Goal: Complete application form: Complete application form

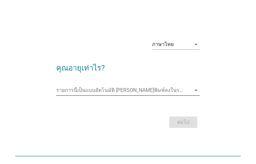
click at [122, 87] on input "รายการนี้เป็นแบบอัตโนมัติ คุณสามารถพิมพ์ลงในรายการนี้" at bounding box center [123, 90] width 134 height 10
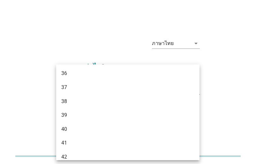
scroll to position [278, 0]
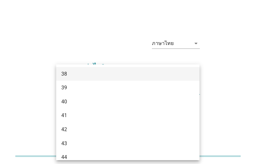
click at [100, 76] on div "38" at bounding box center [122, 74] width 122 height 8
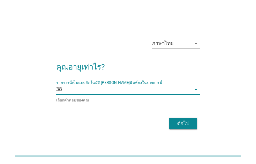
click at [180, 121] on div "ต่อไป" at bounding box center [183, 124] width 18 height 8
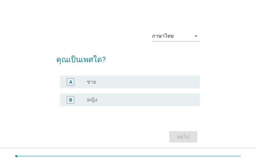
click at [92, 83] on label "ชาย" at bounding box center [91, 82] width 9 height 6
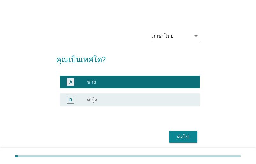
click at [184, 137] on div "ต่อไป" at bounding box center [183, 137] width 18 height 8
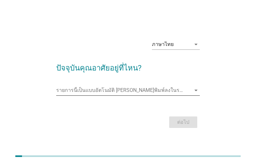
click at [88, 92] on input "รายการนี้เป็นแบบอัตโนมัติ คุณสามารถพิมพ์ลงในรายการนี้" at bounding box center [123, 90] width 134 height 10
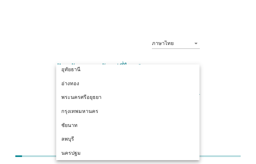
scroll to position [507, 0]
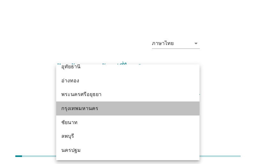
click at [93, 105] on div "กรุงเทพมหานคร" at bounding box center [122, 109] width 122 height 8
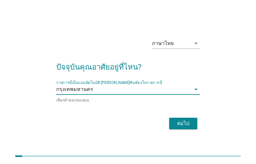
click at [184, 119] on div "ต่อไป" at bounding box center [127, 123] width 143 height 15
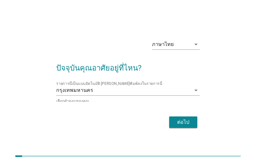
click at [182, 121] on div "ต่อไป" at bounding box center [183, 122] width 18 height 8
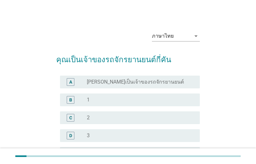
click at [98, 99] on div "radio_button_unchecked 1" at bounding box center [138, 100] width 103 height 6
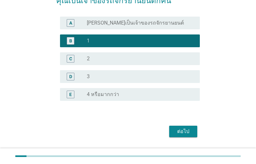
scroll to position [62, 0]
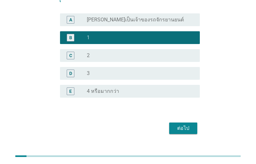
click at [181, 126] on div "ต่อไป" at bounding box center [183, 128] width 18 height 8
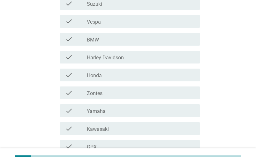
scroll to position [113, 0]
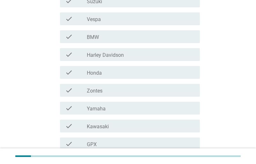
click at [109, 69] on div "check_box_outline_blank Honda" at bounding box center [141, 73] width 108 height 8
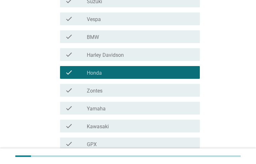
scroll to position [178, 0]
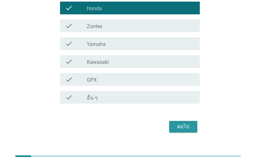
click at [184, 123] on div "ต่อไป" at bounding box center [183, 127] width 18 height 8
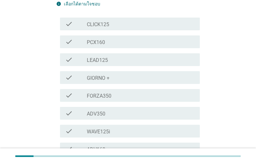
scroll to position [106, 0]
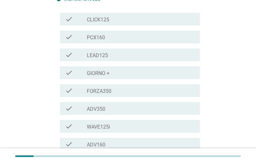
click at [112, 122] on div "check_box_outline_blank WAVE125i" at bounding box center [141, 126] width 108 height 8
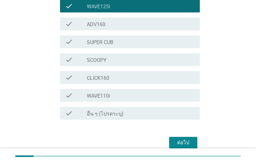
scroll to position [243, 0]
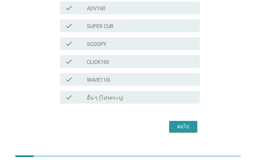
click at [185, 123] on div "ต่อไป" at bounding box center [183, 127] width 18 height 8
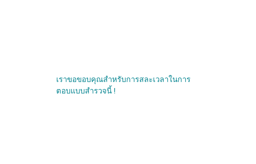
scroll to position [0, 0]
